Goal: Find specific page/section: Find specific page/section

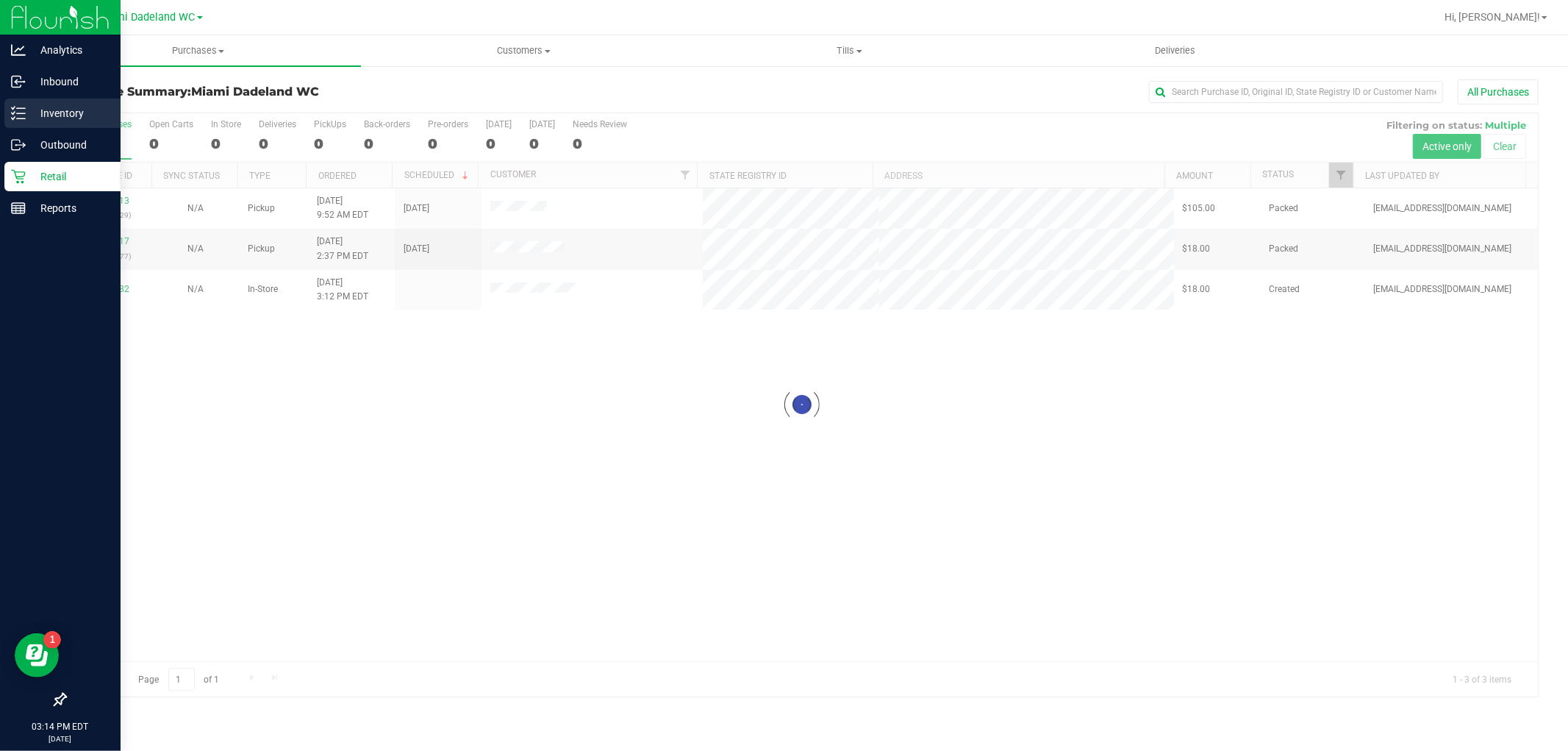
click at [47, 114] on p "Inventory" at bounding box center [69, 113] width 88 height 17
click at [22, 113] on line at bounding box center [20, 113] width 8 height 0
click at [38, 110] on p "Inventory" at bounding box center [69, 113] width 88 height 17
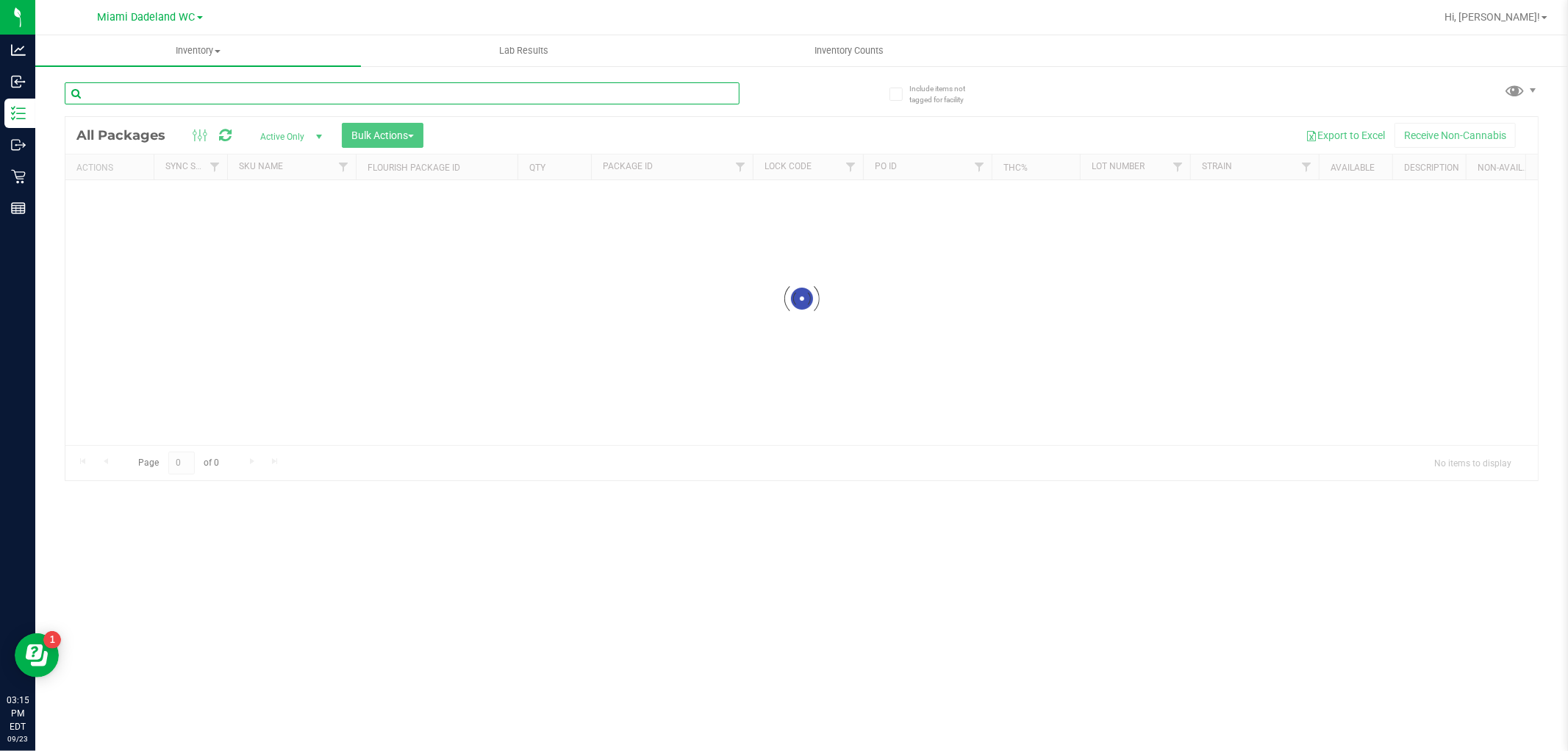
click at [334, 104] on input "text" at bounding box center [402, 93] width 675 height 22
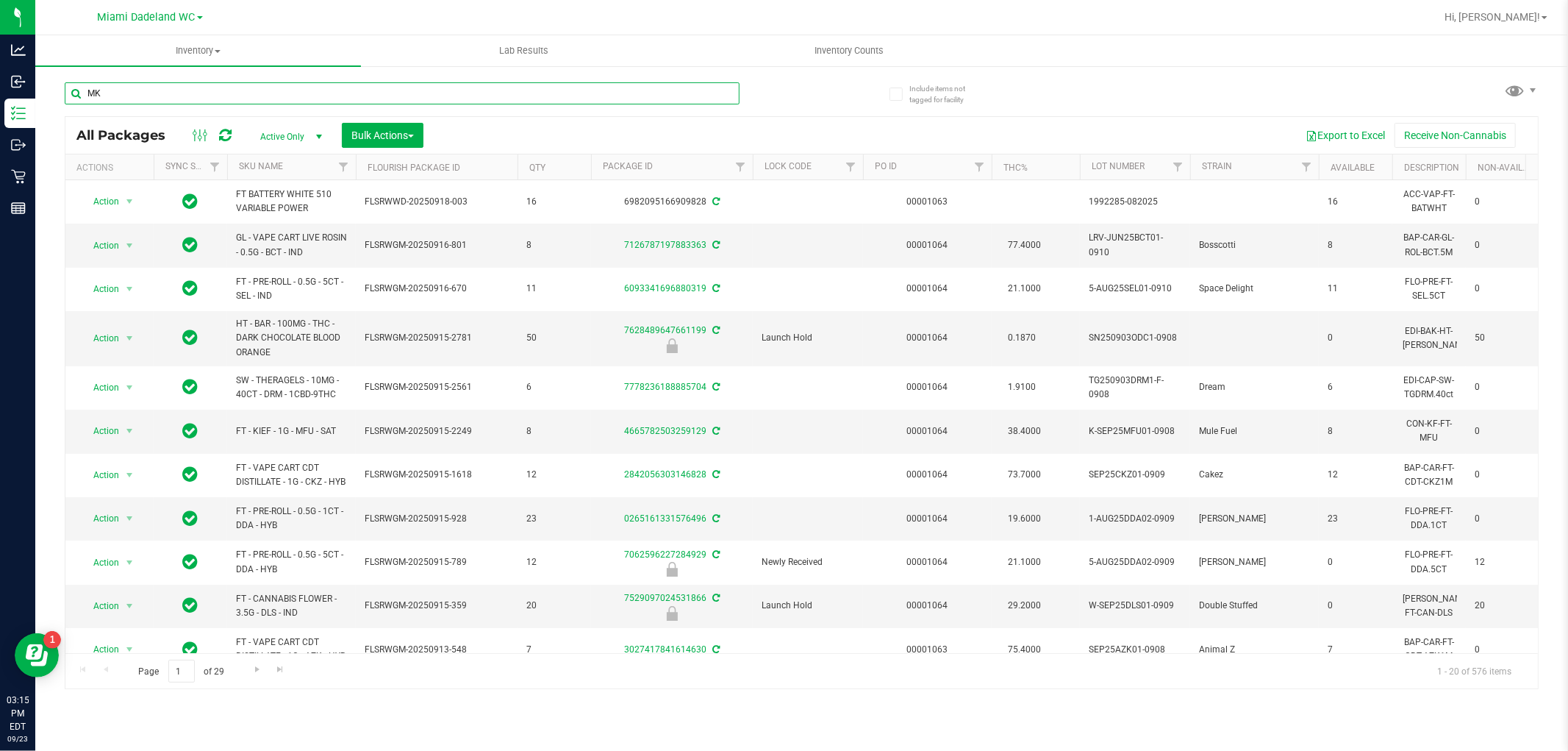
type input "MKH"
